Goal: Task Accomplishment & Management: Use online tool/utility

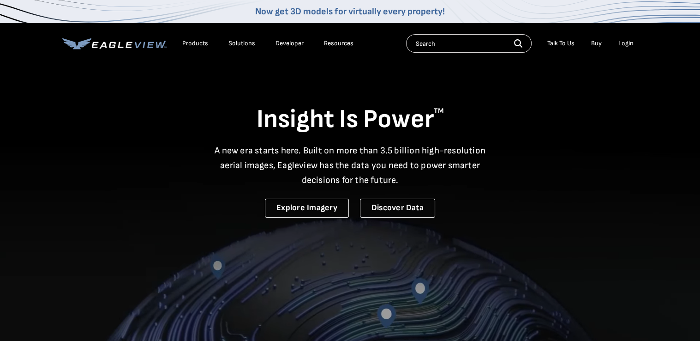
click at [616, 45] on li "Login" at bounding box center [626, 43] width 24 height 14
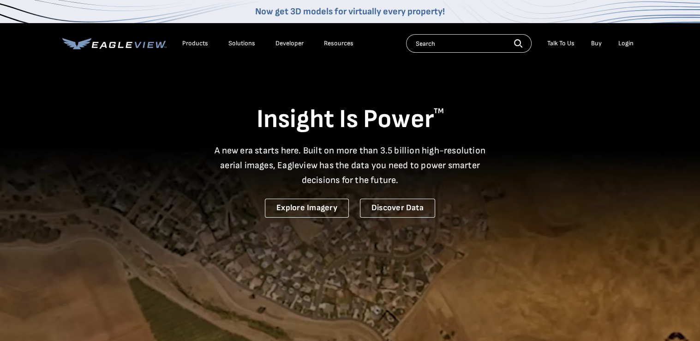
click at [633, 43] on div "Login" at bounding box center [626, 43] width 15 height 8
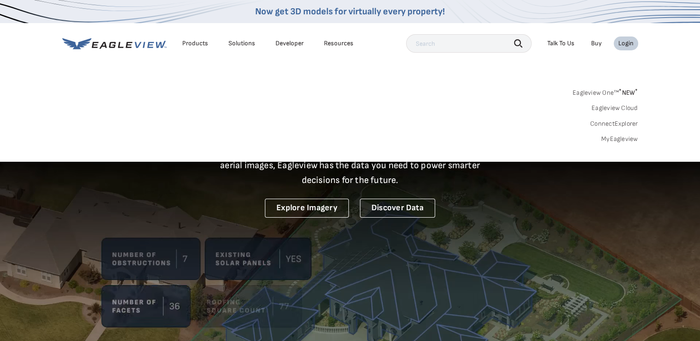
click at [612, 143] on link "MyEagleview" at bounding box center [620, 139] width 37 height 8
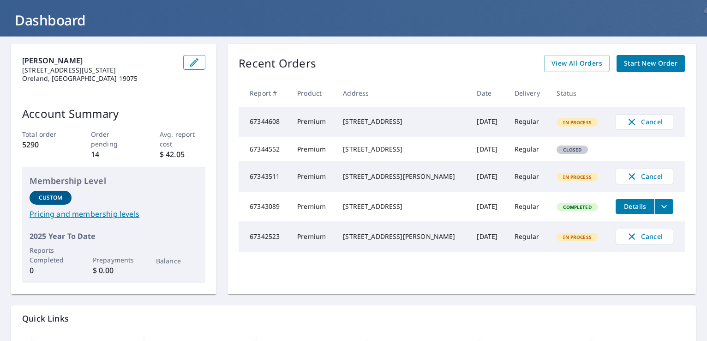
scroll to position [46, 0]
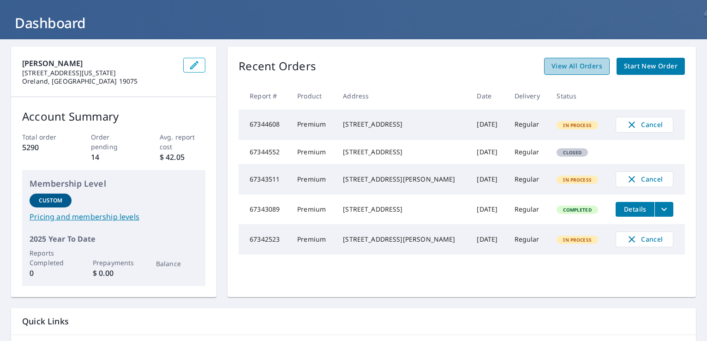
click at [552, 61] on span "View All Orders" at bounding box center [577, 66] width 51 height 12
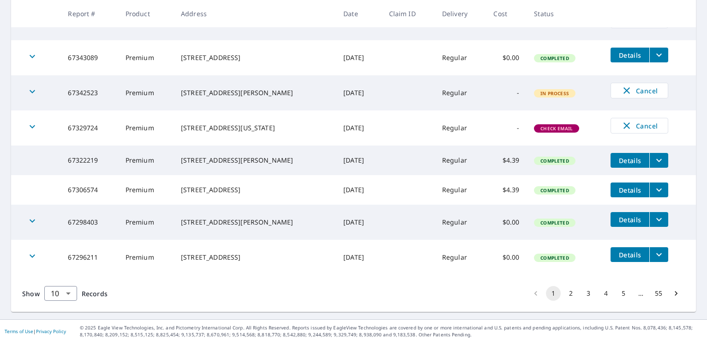
scroll to position [279, 0]
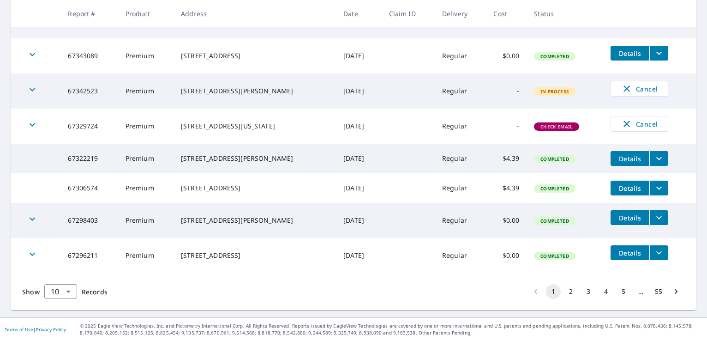
click at [564, 291] on button "2" at bounding box center [571, 291] width 15 height 15
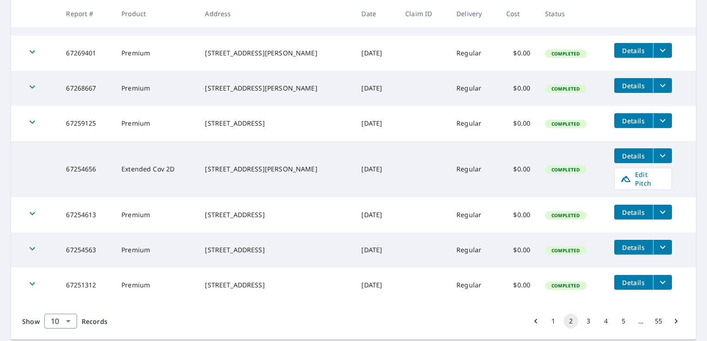
scroll to position [276, 0]
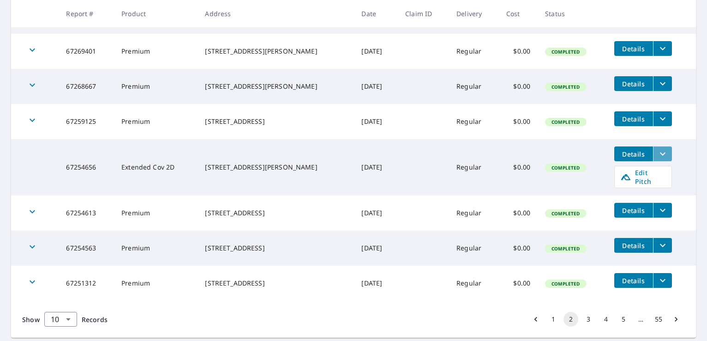
click at [657, 152] on icon "filesDropdownBtn-67254656" at bounding box center [662, 153] width 11 height 11
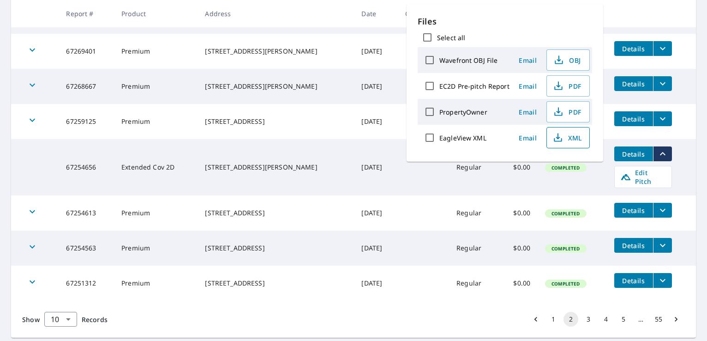
click at [574, 135] on span "XML" at bounding box center [568, 137] width 30 height 11
click at [571, 84] on span "PDF" at bounding box center [568, 85] width 30 height 11
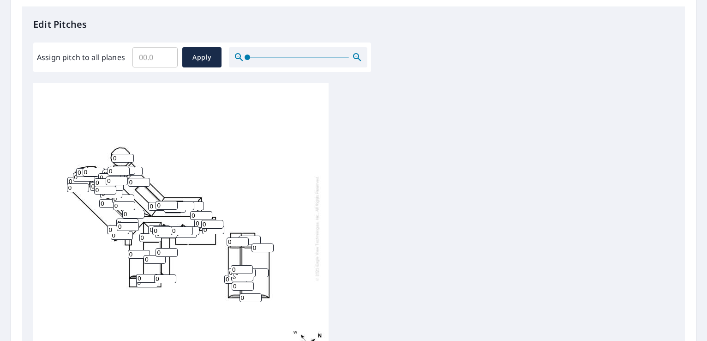
scroll to position [205, 0]
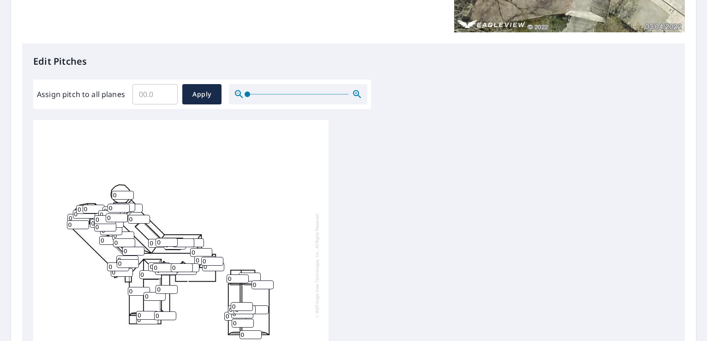
click at [151, 98] on input "Assign pitch to all planes" at bounding box center [154, 94] width 45 height 26
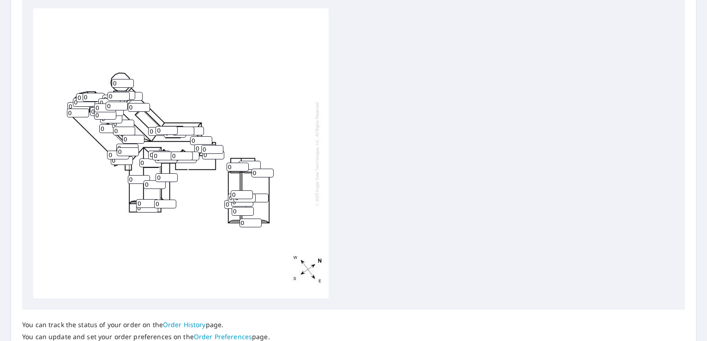
scroll to position [313, 0]
